Goal: Task Accomplishment & Management: Manage account settings

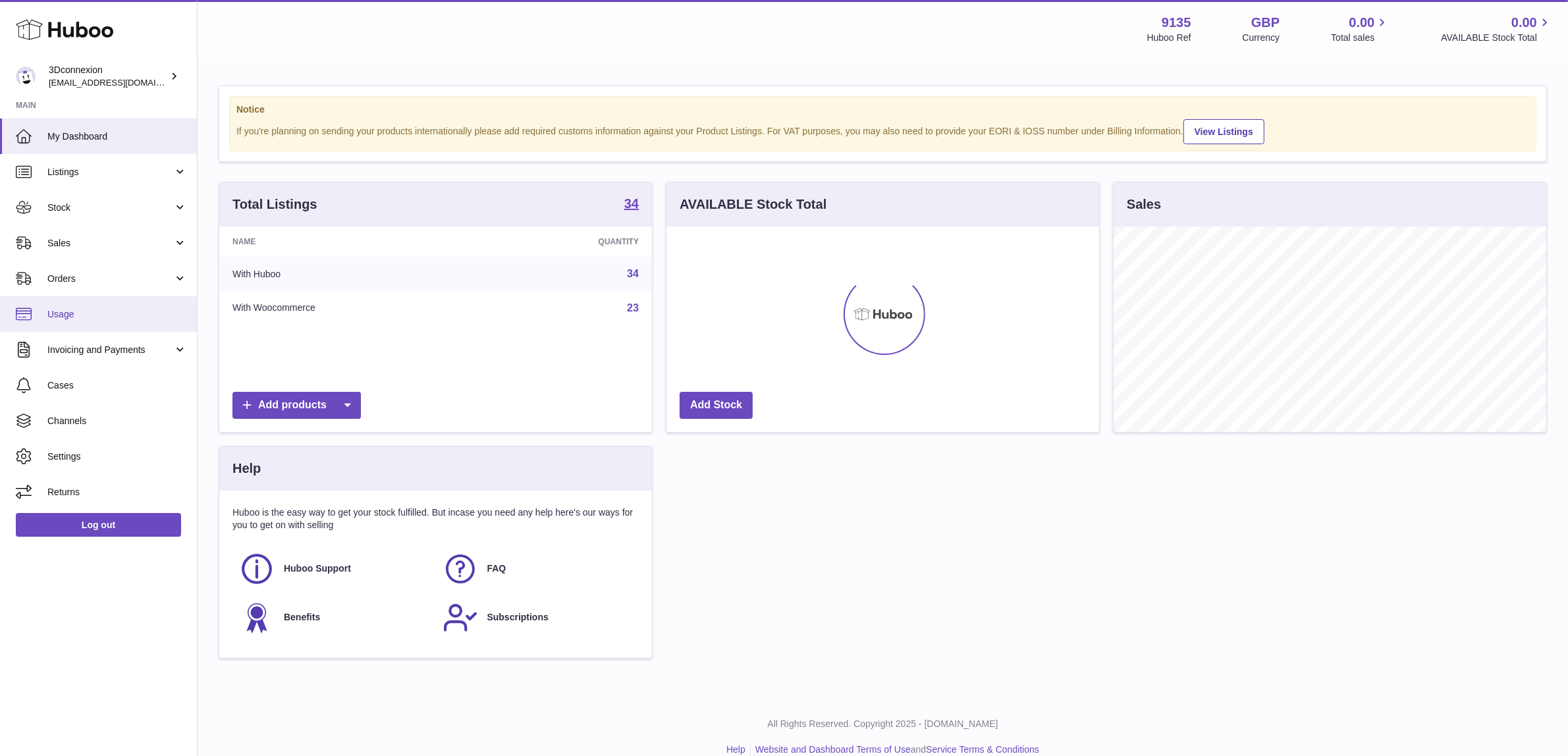
scroll to position [205, 433]
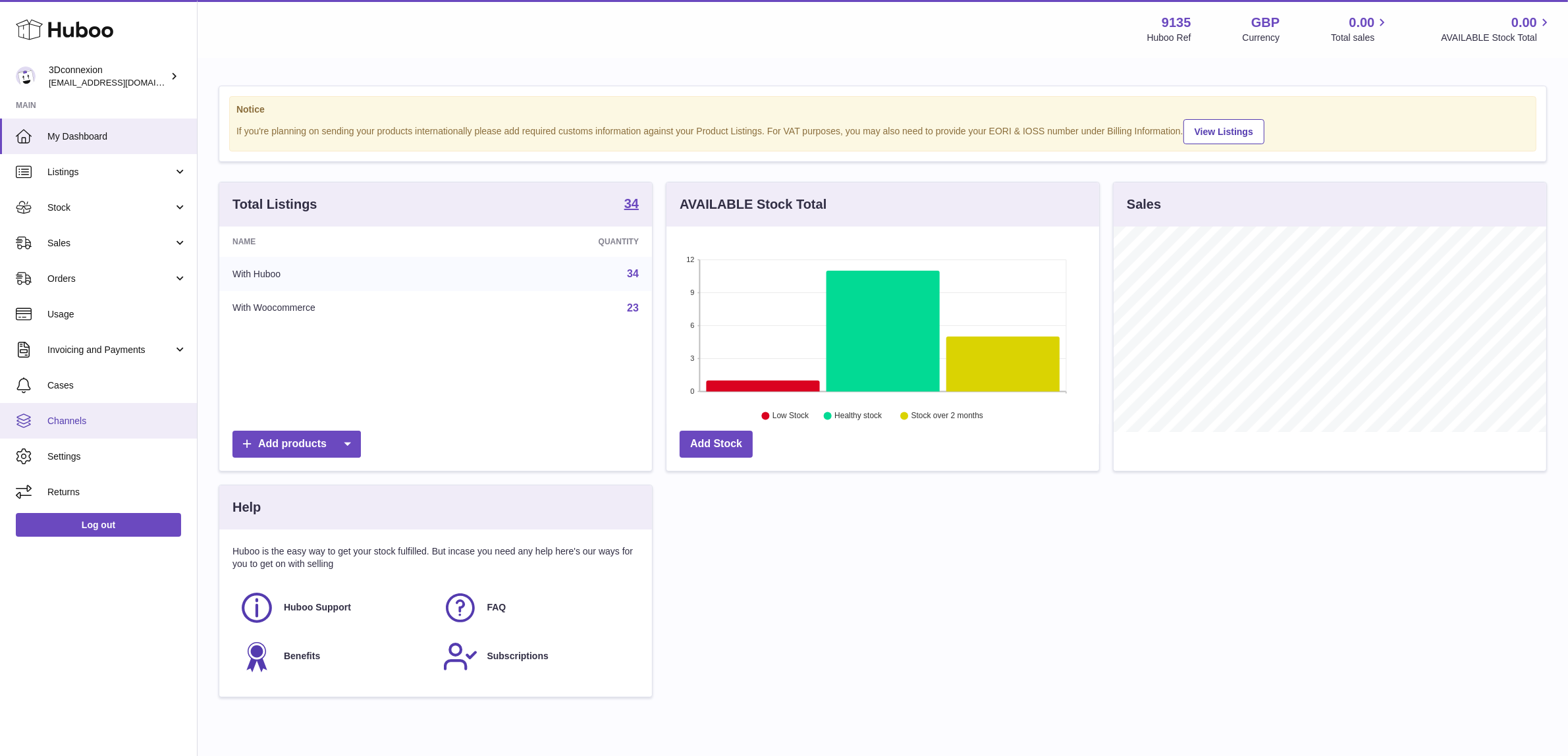
click at [145, 420] on span "Channels" at bounding box center [117, 421] width 140 height 12
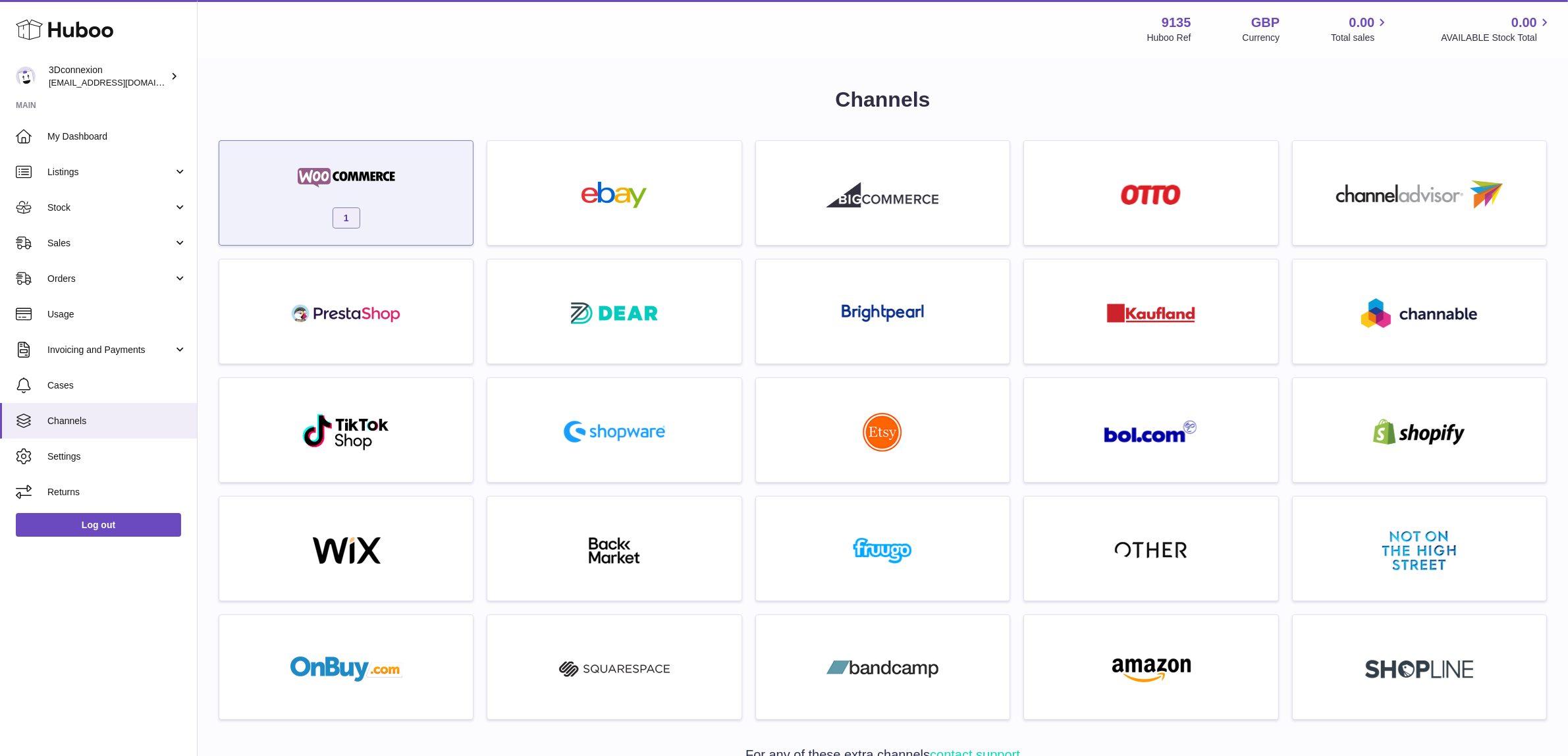
click at [432, 206] on div "1" at bounding box center [346, 196] width 240 height 84
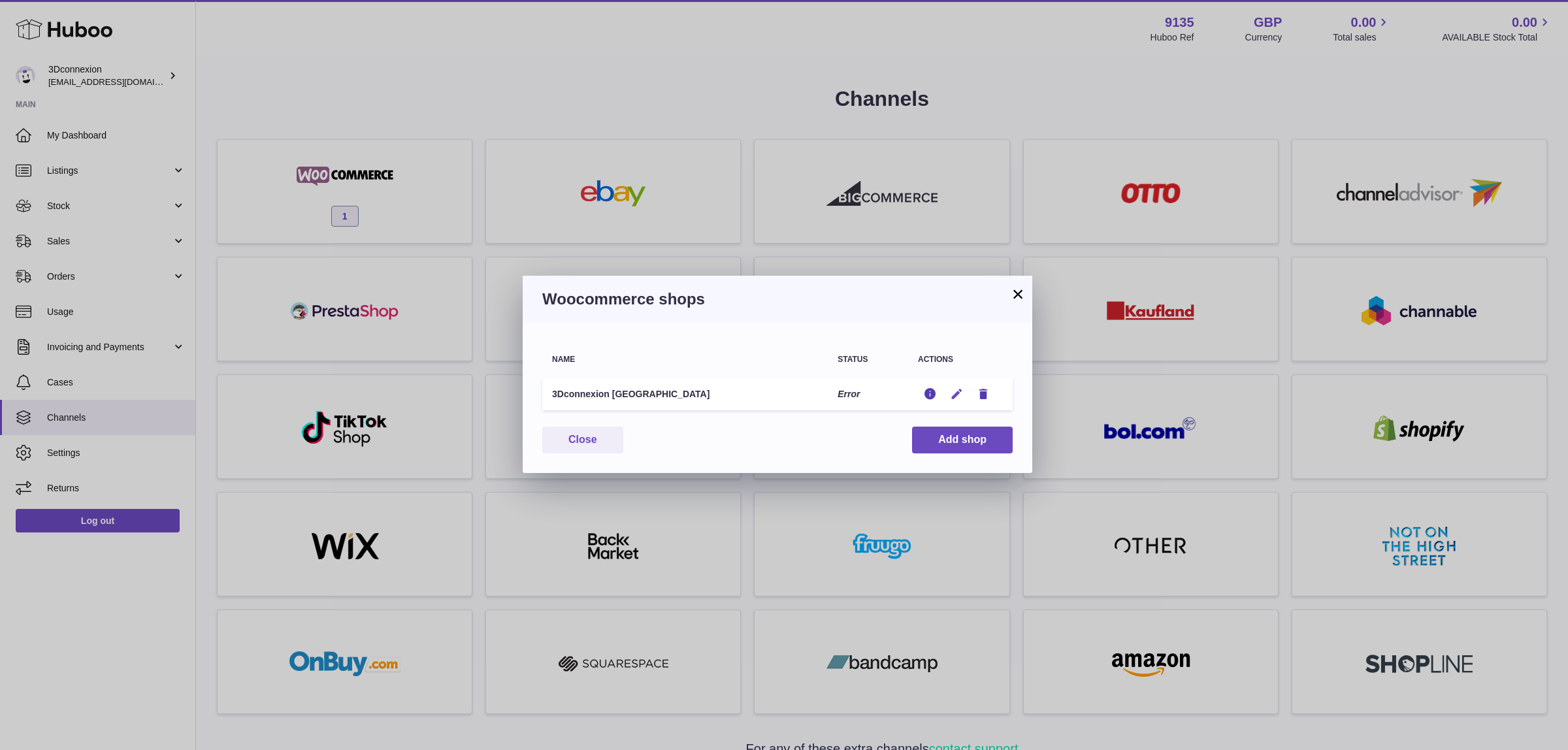
click at [951, 394] on icon "button" at bounding box center [957, 394] width 14 height 14
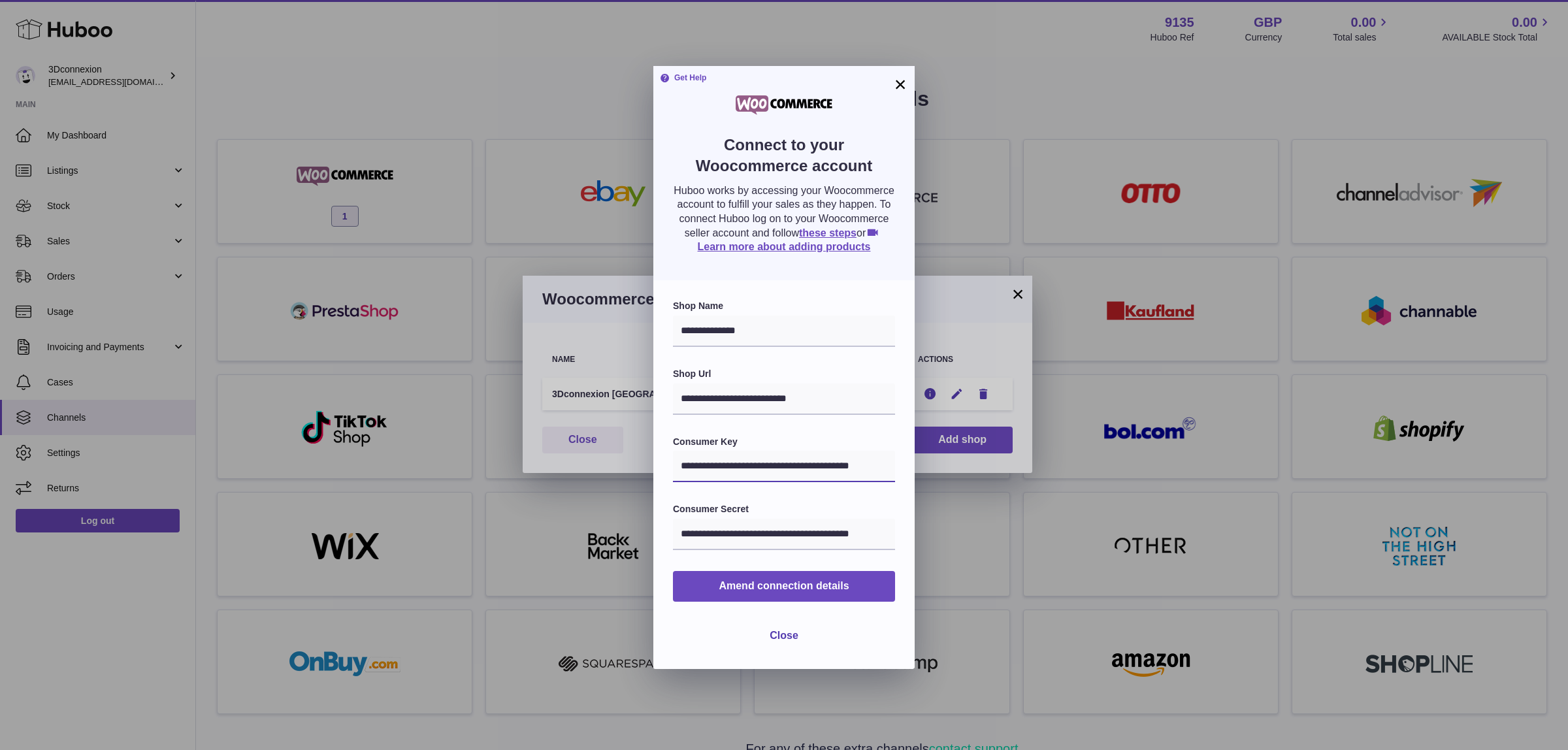
click at [746, 482] on input "**********" at bounding box center [784, 467] width 222 height 31
click at [763, 591] on span "Amend connection details" at bounding box center [784, 586] width 130 height 12
